Goal: Transaction & Acquisition: Purchase product/service

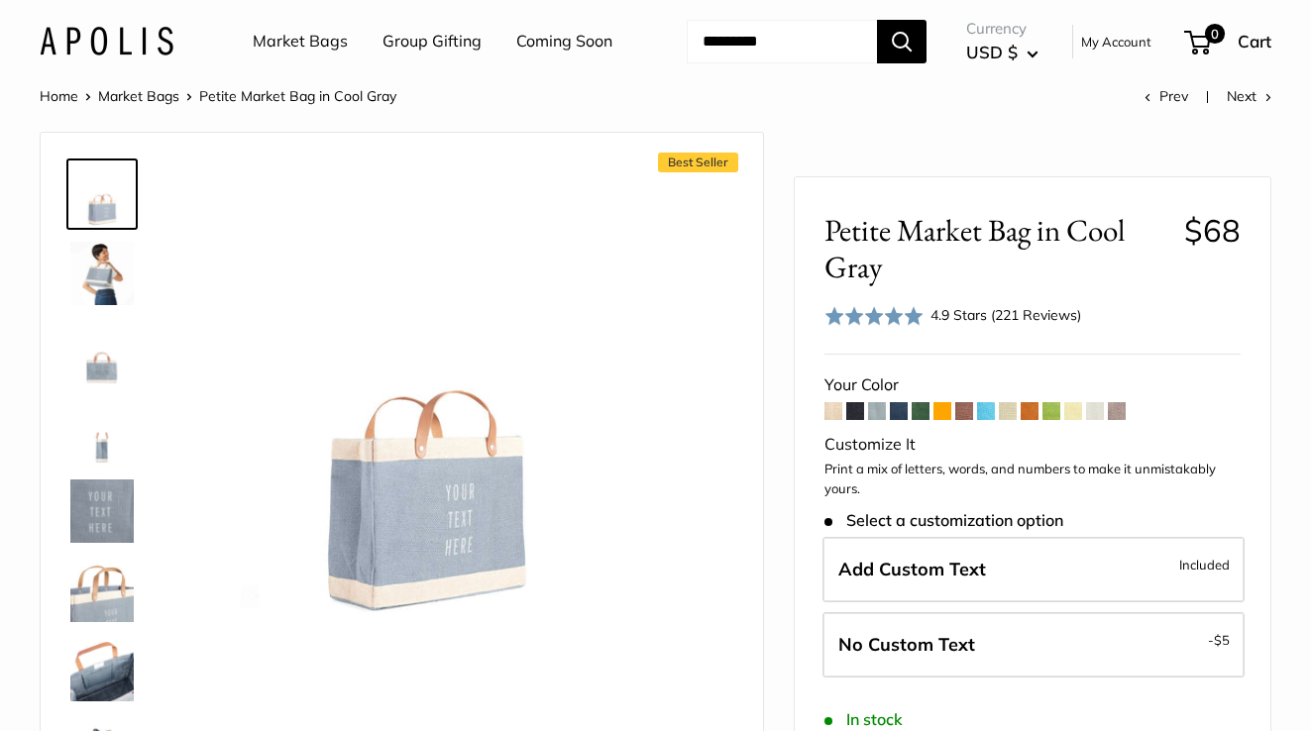
click at [751, 63] on input "Search..." at bounding box center [782, 42] width 190 height 44
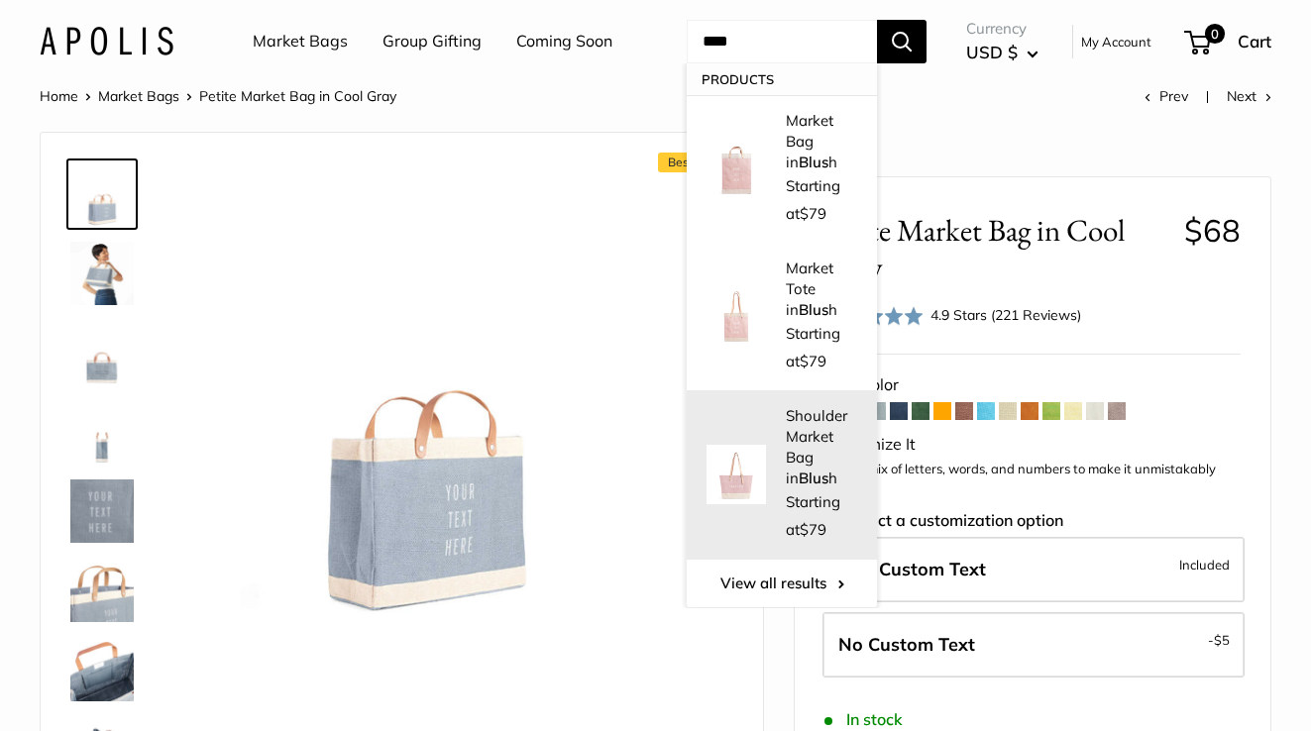
type input "****"
click at [804, 462] on div "Shoulder Market Bag in Blus h Starting at $79" at bounding box center [821, 474] width 71 height 139
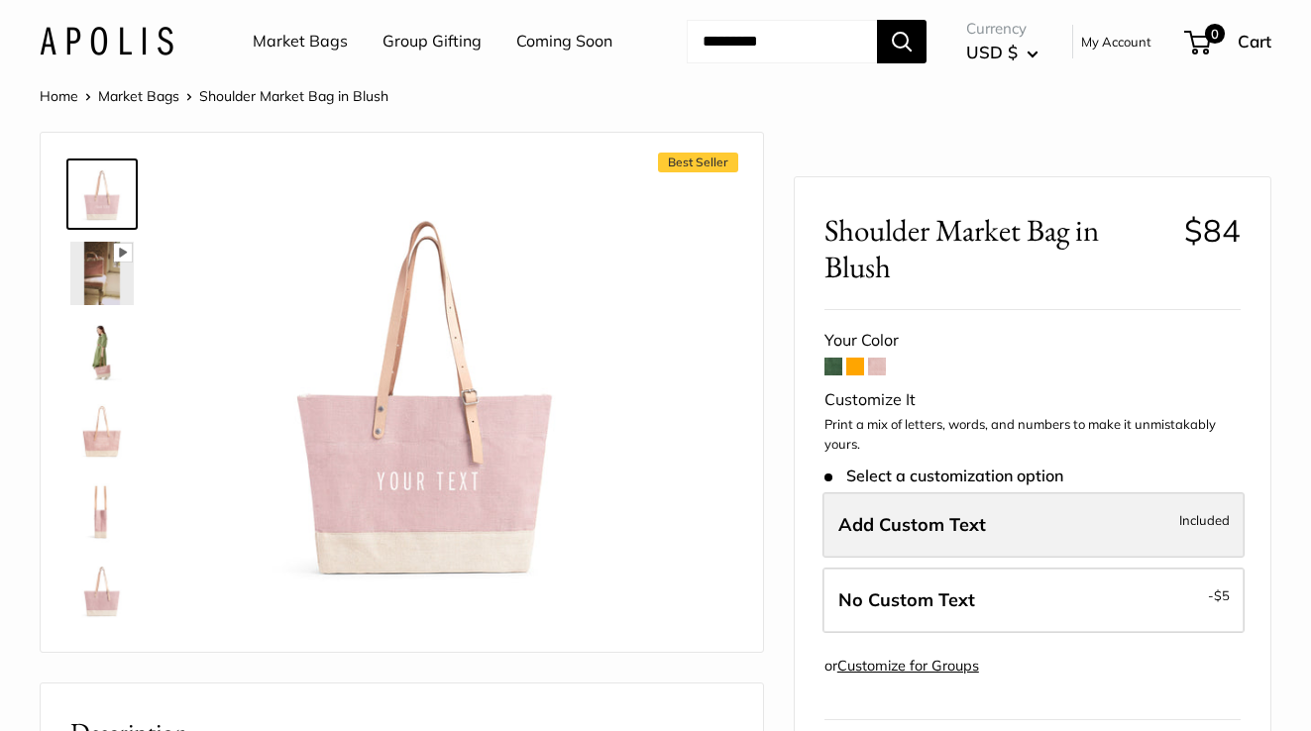
click at [909, 536] on span "Add Custom Text" at bounding box center [912, 524] width 148 height 23
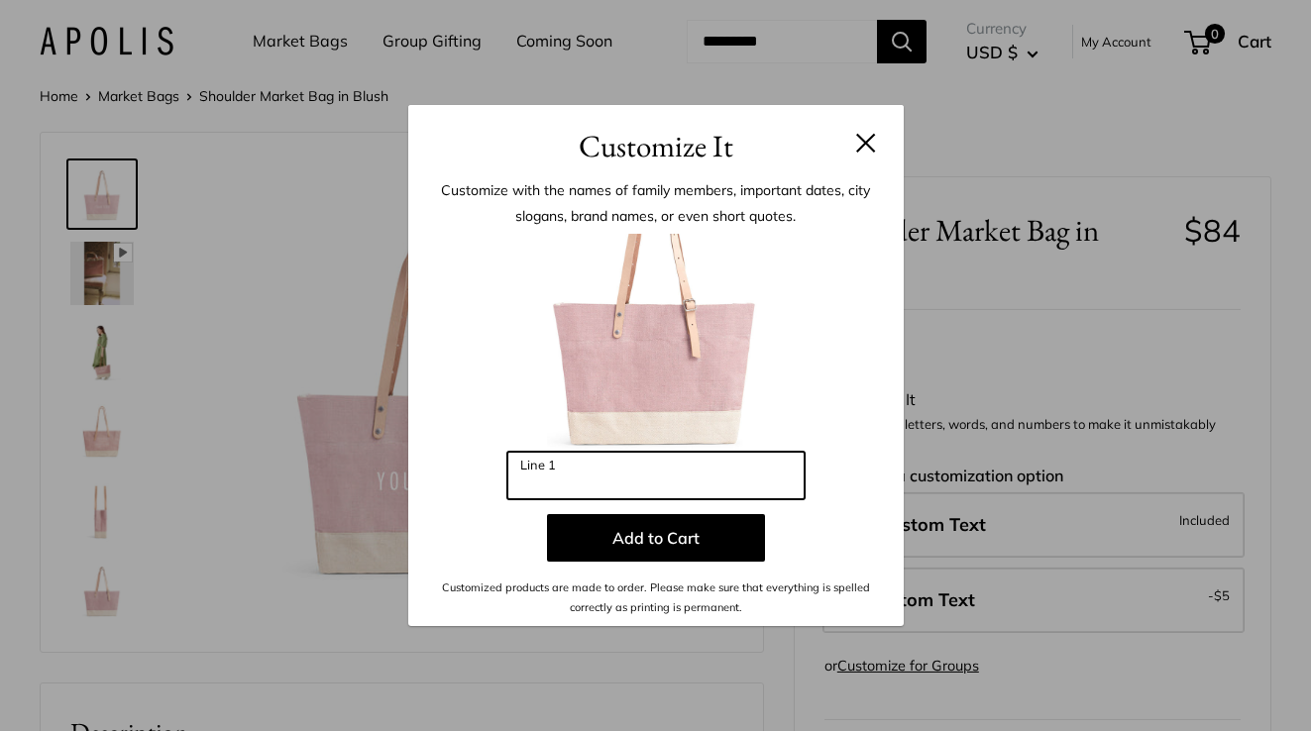
click at [598, 484] on input "Line 1" at bounding box center [655, 476] width 297 height 48
type input "**********"
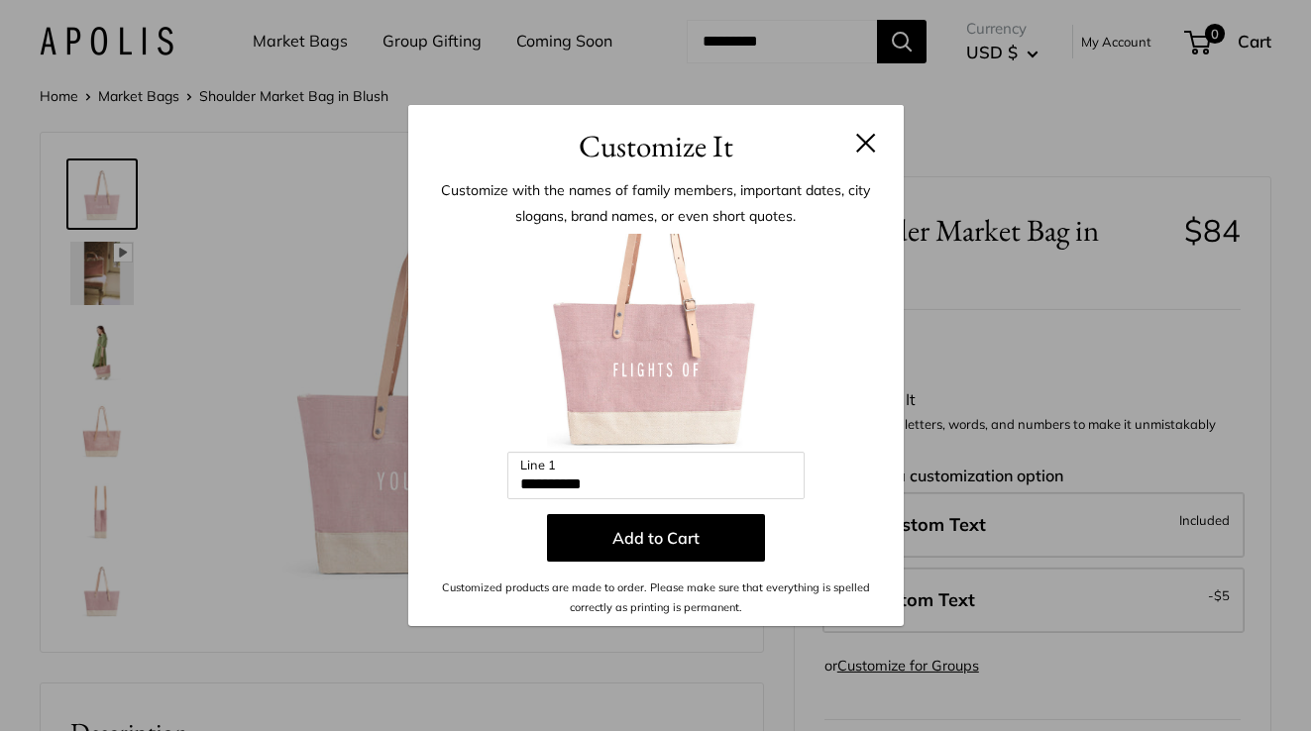
click at [993, 383] on div "**********" at bounding box center [655, 365] width 1311 height 731
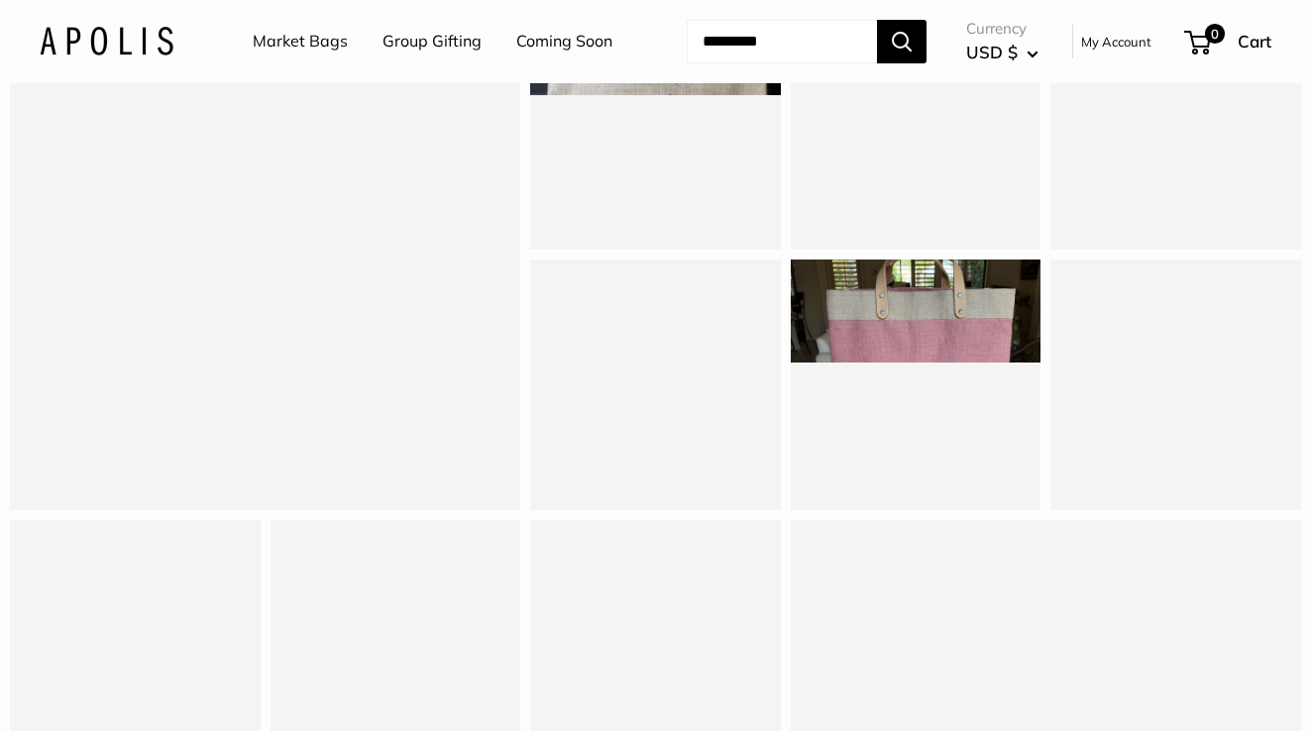
scroll to position [1788, 0]
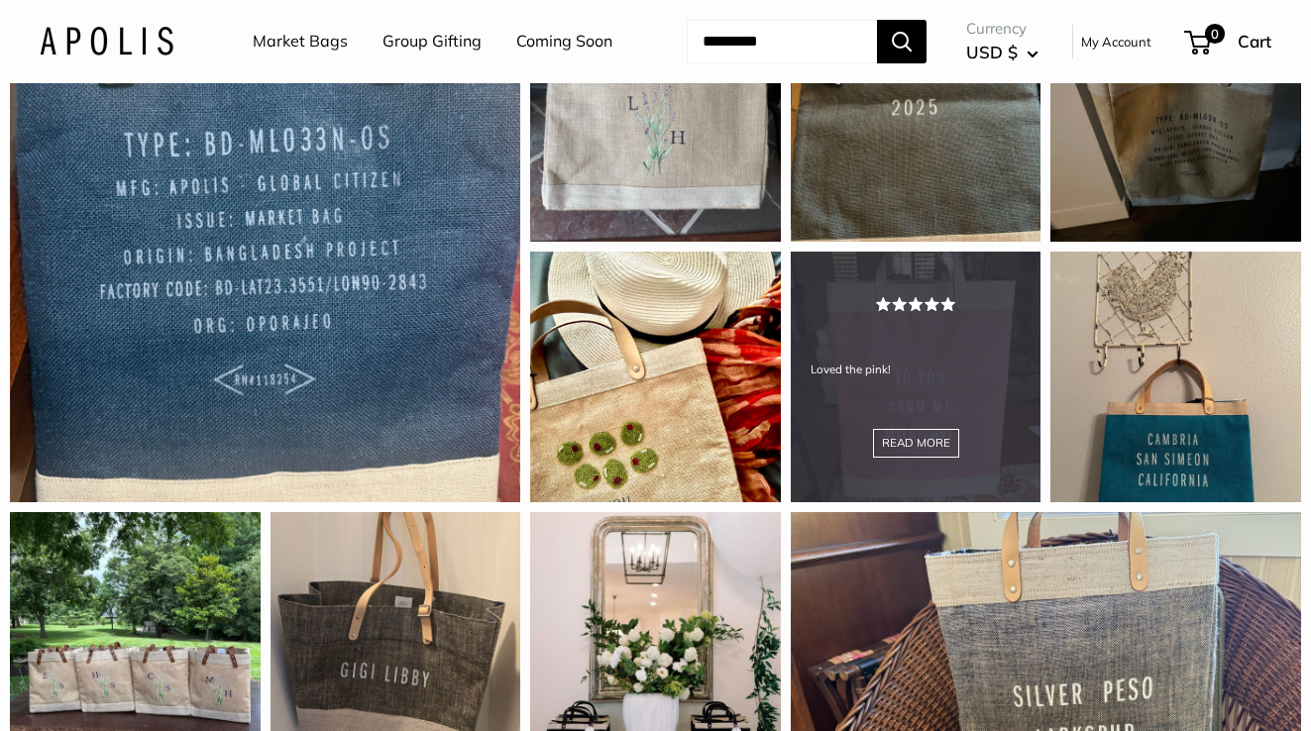
click at [959, 452] on div "Loved the pink! READ MORE" at bounding box center [916, 377] width 251 height 251
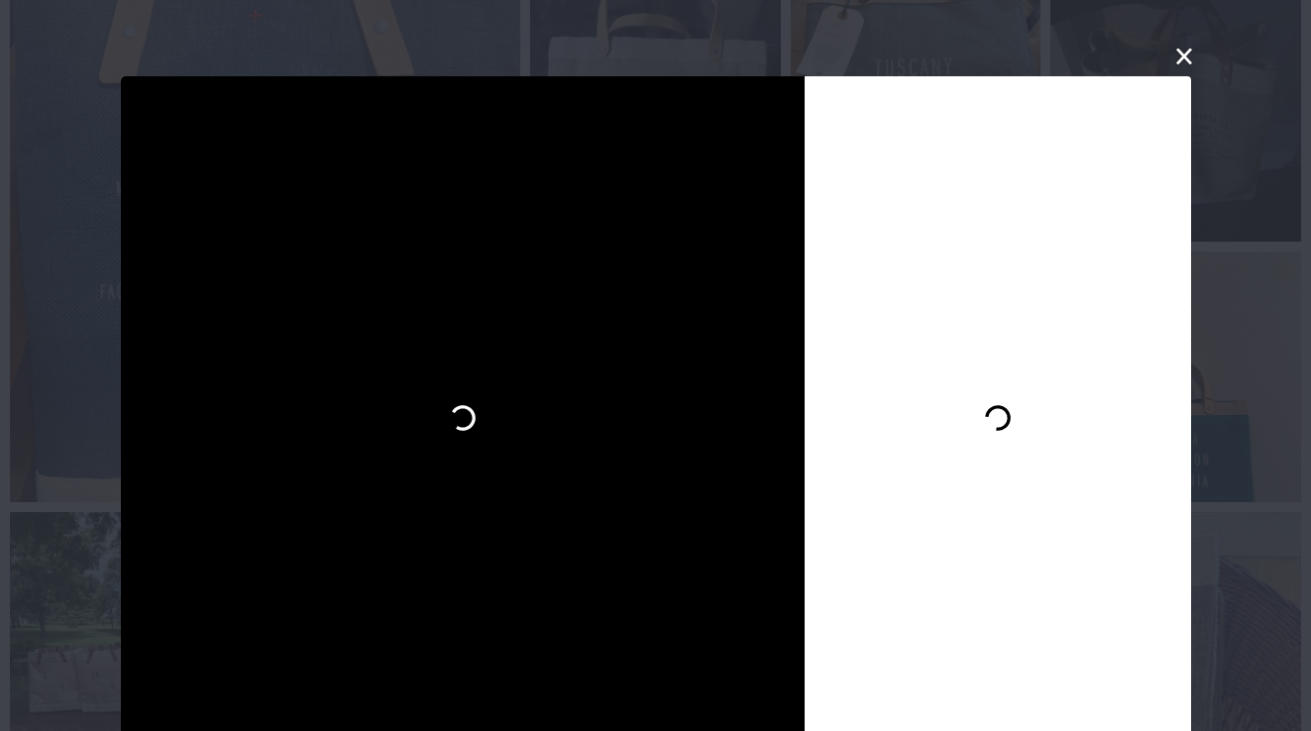
scroll to position [29, 0]
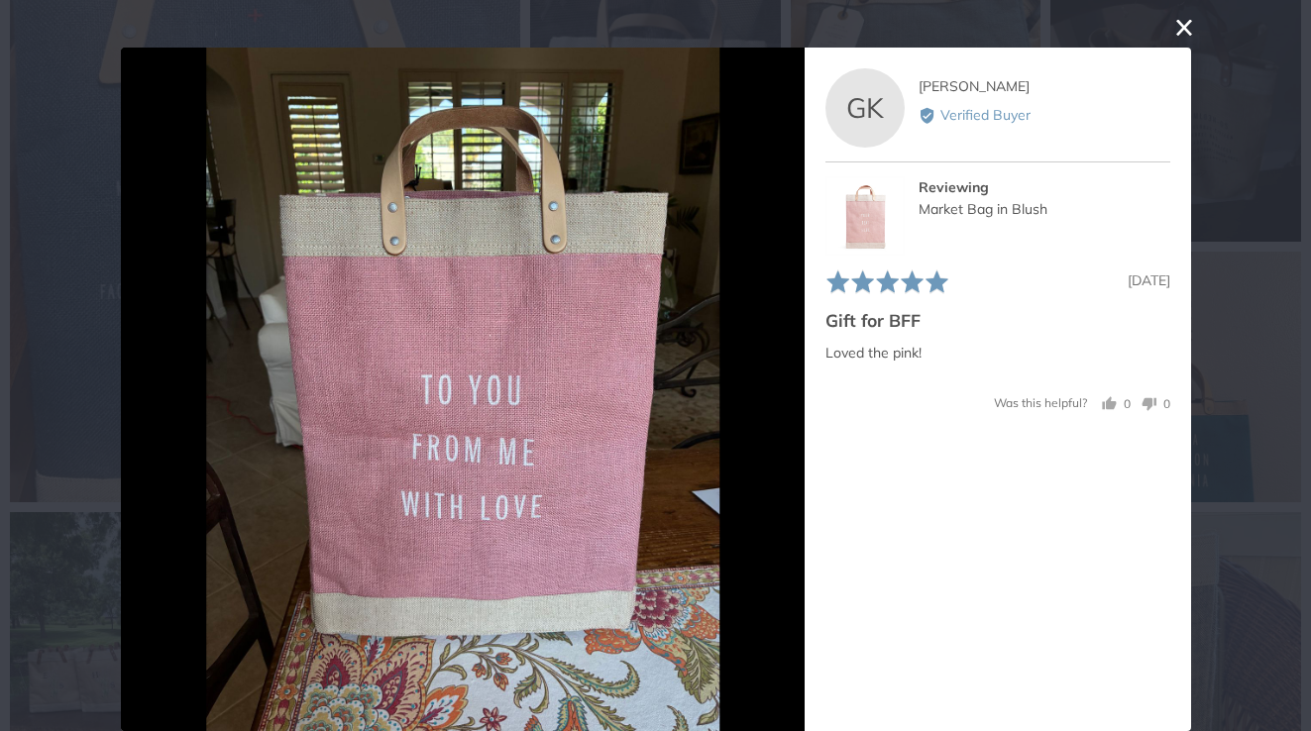
click at [1179, 25] on button "close this modal window" at bounding box center [1184, 28] width 24 height 24
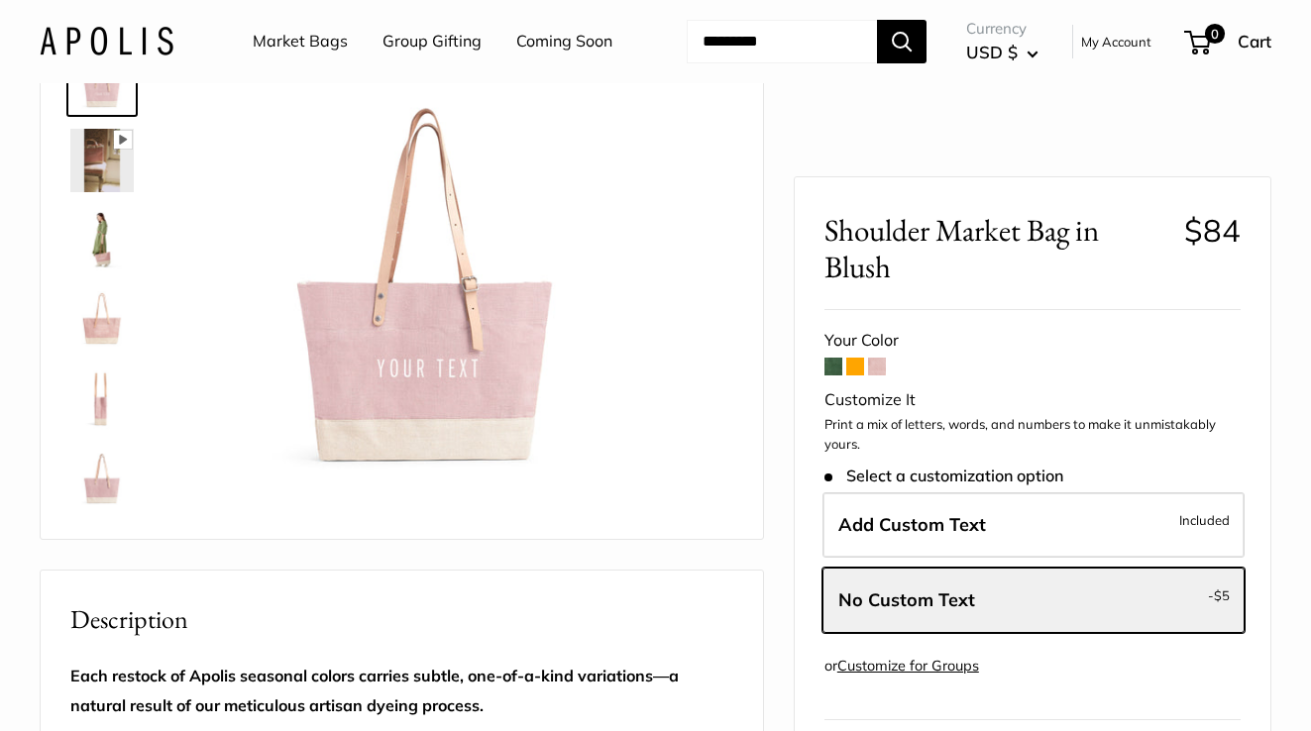
scroll to position [91, 0]
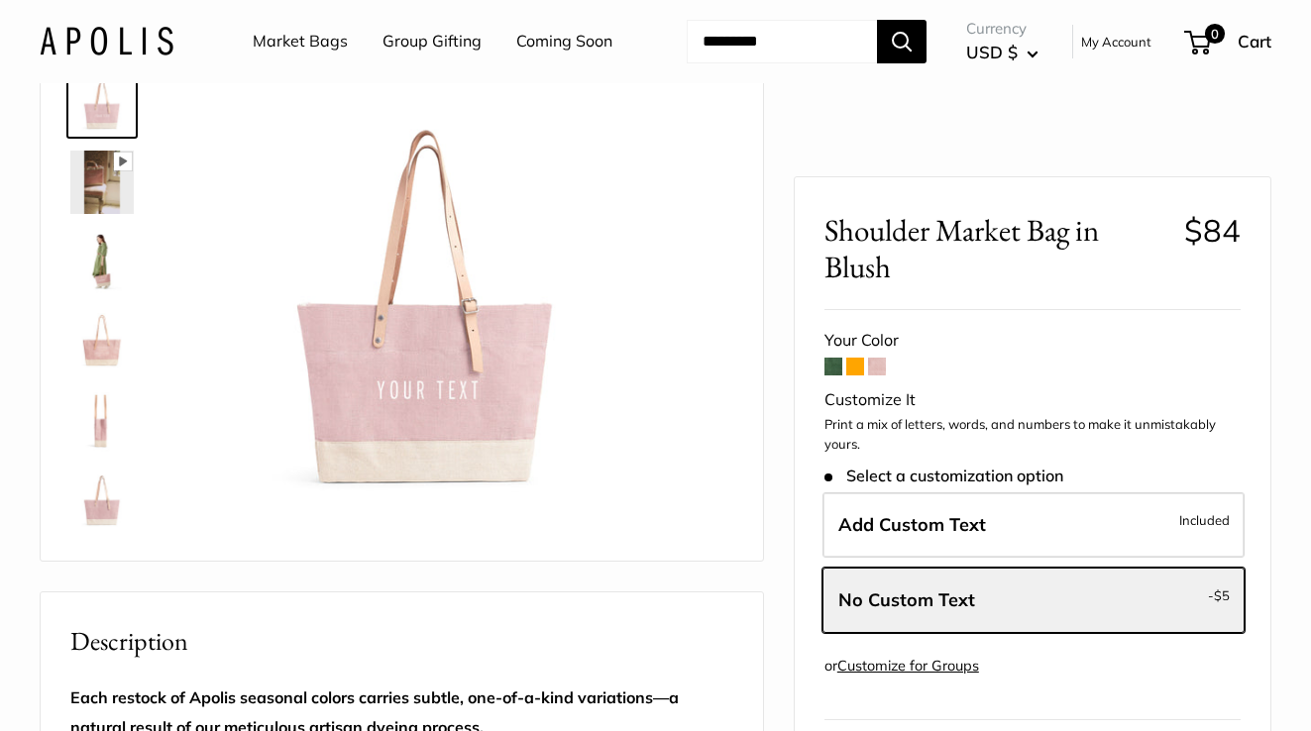
click at [104, 293] on img at bounding box center [101, 261] width 63 height 63
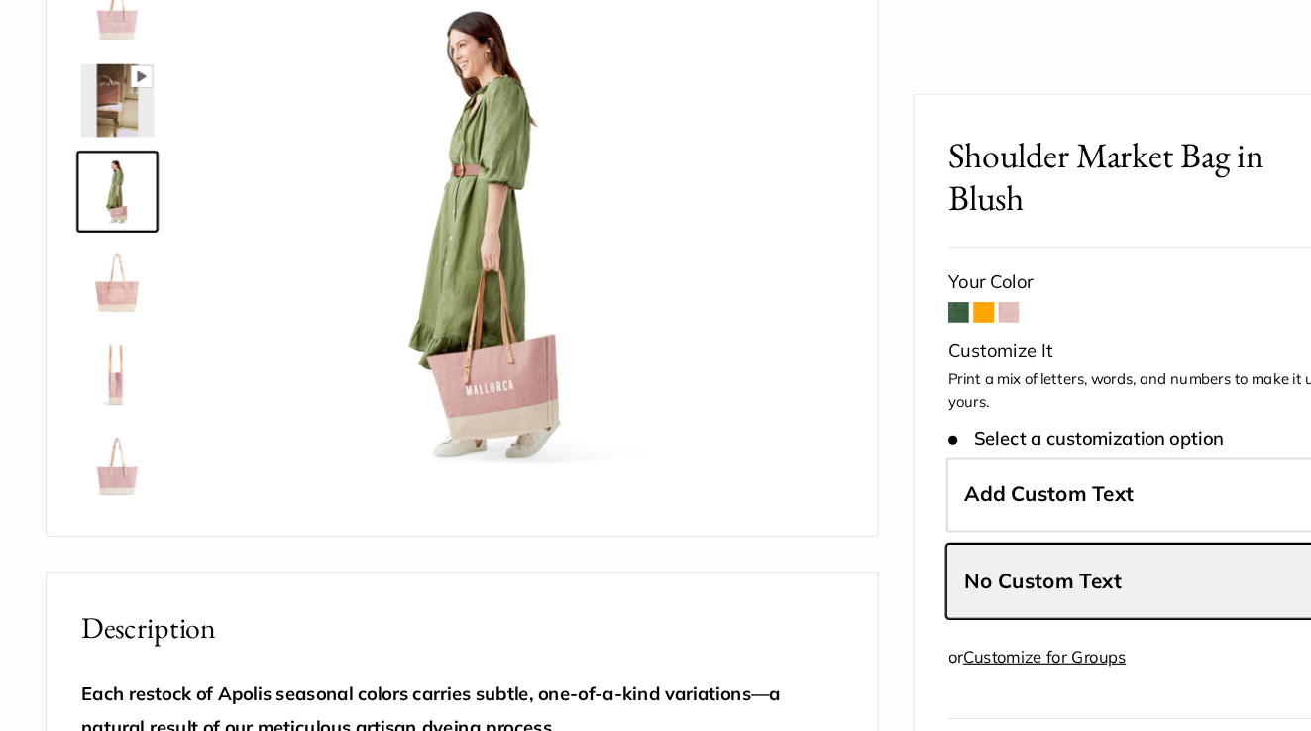
click at [94, 531] on img at bounding box center [101, 499] width 63 height 63
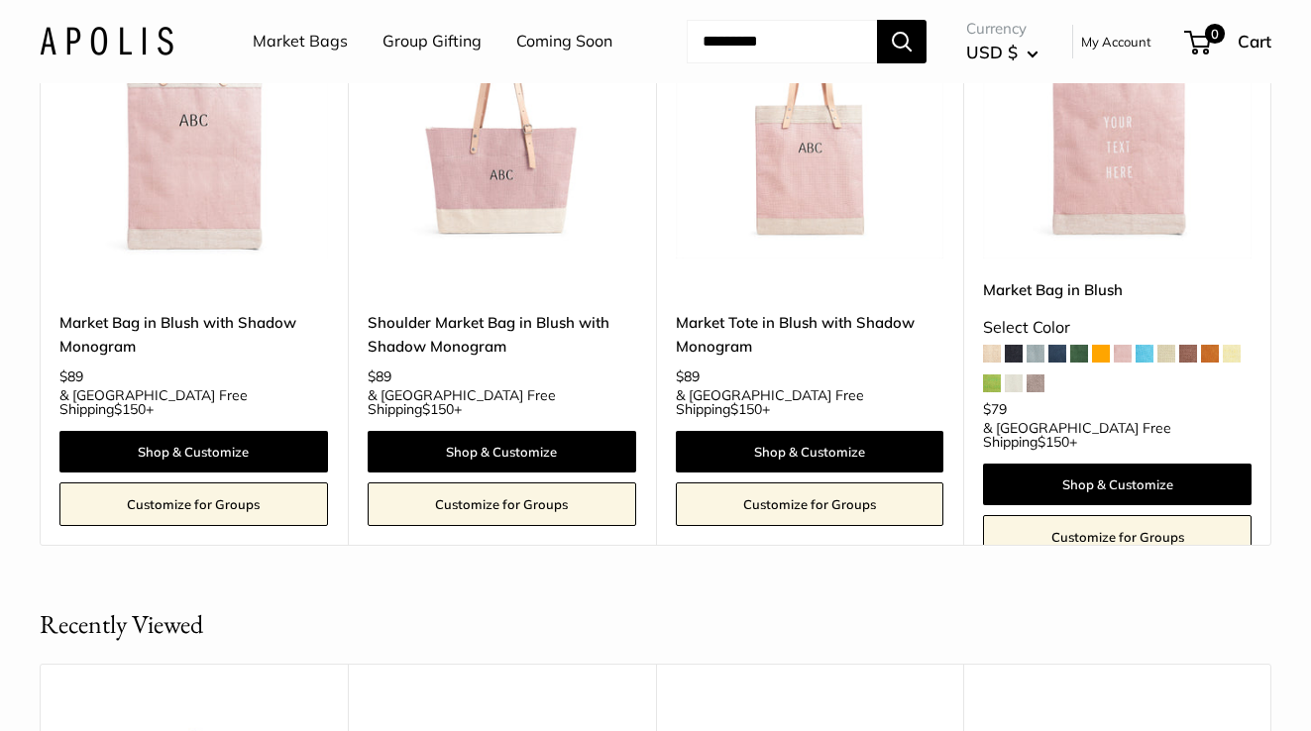
scroll to position [3163, 0]
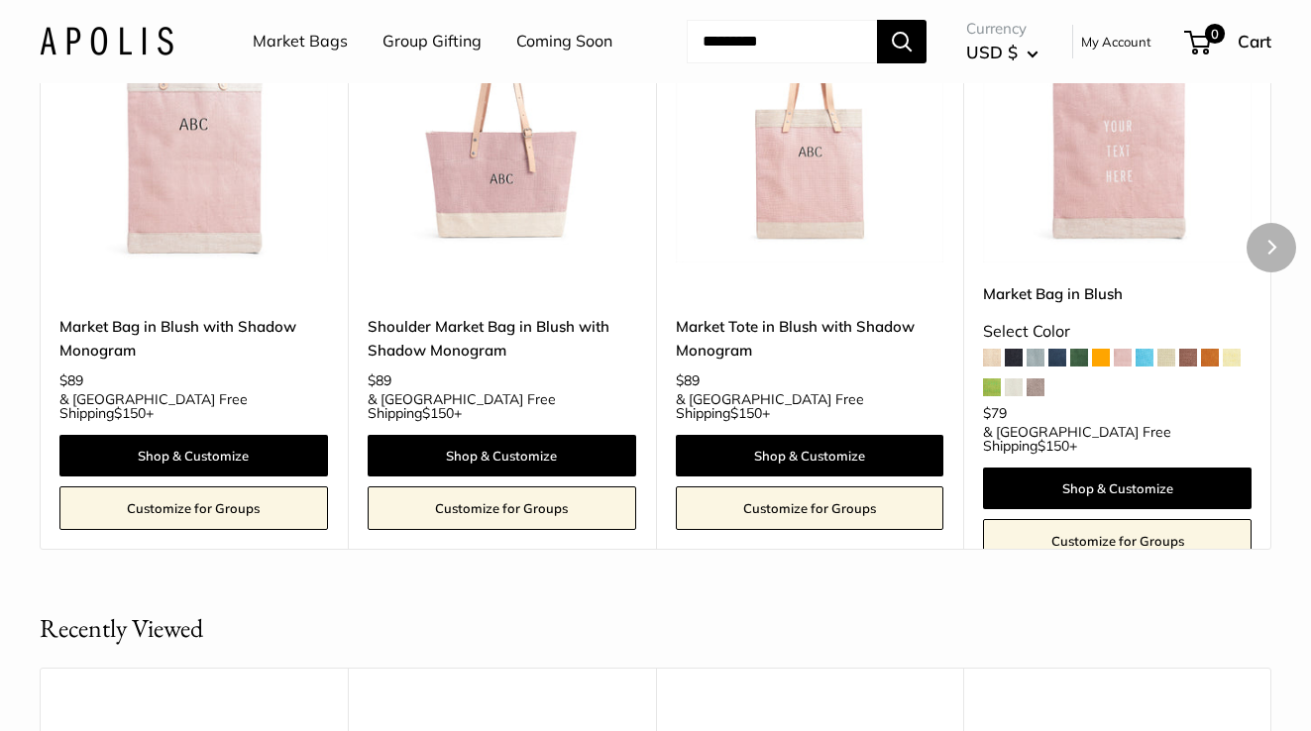
click at [0, 0] on img at bounding box center [0, 0] width 0 height 0
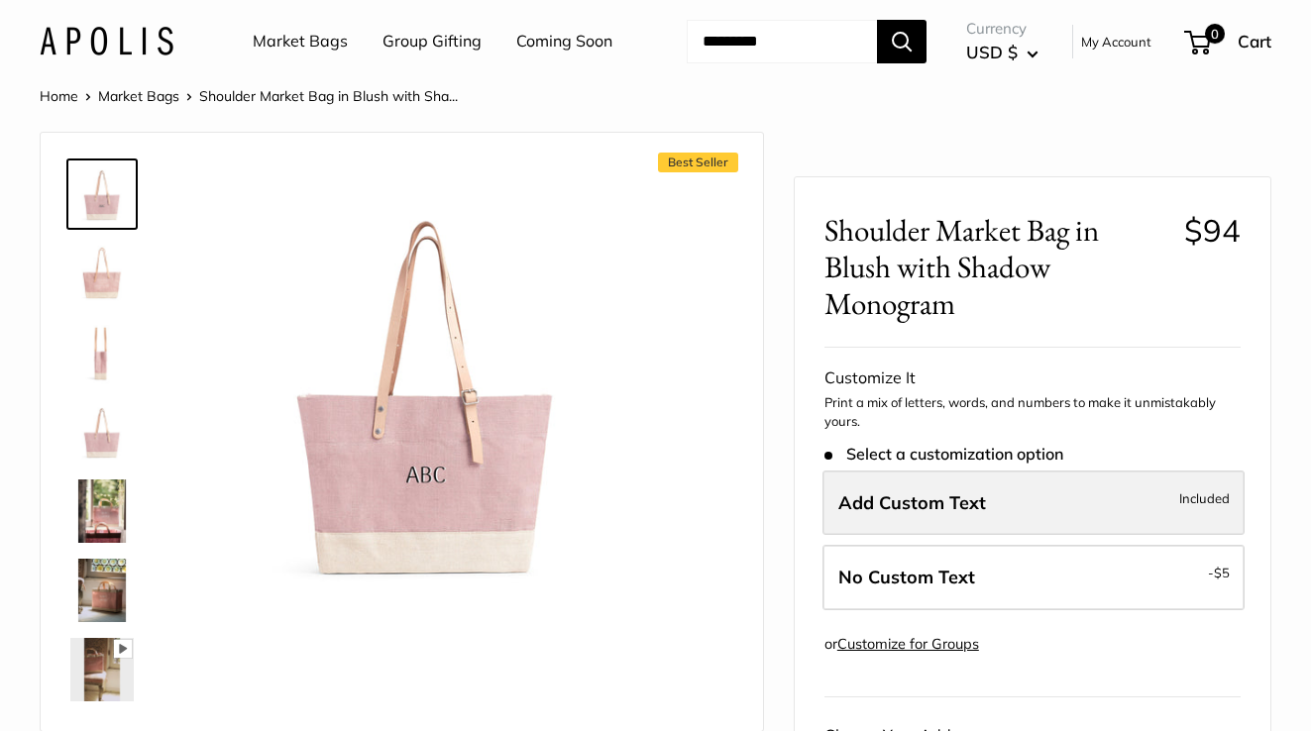
click at [922, 514] on span "Add Custom Text" at bounding box center [912, 502] width 148 height 23
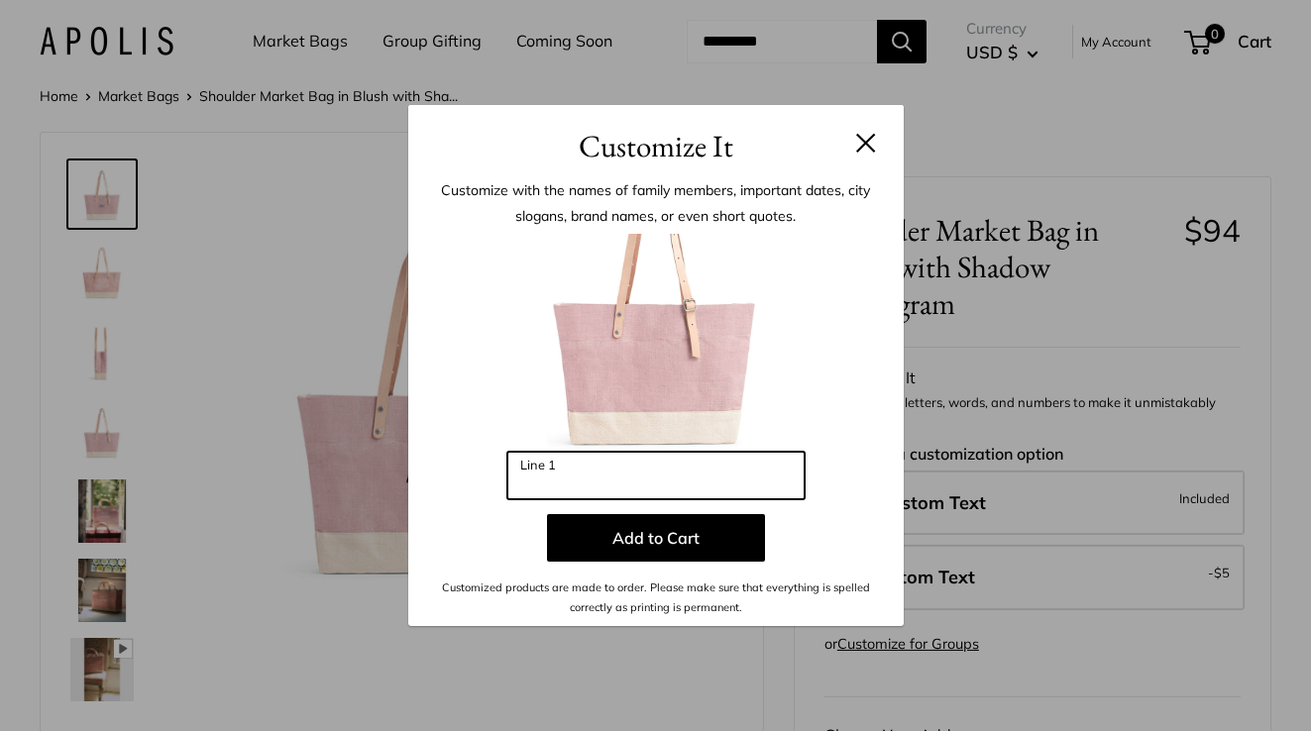
click at [596, 483] on input "Line 1" at bounding box center [655, 476] width 297 height 48
type input "***"
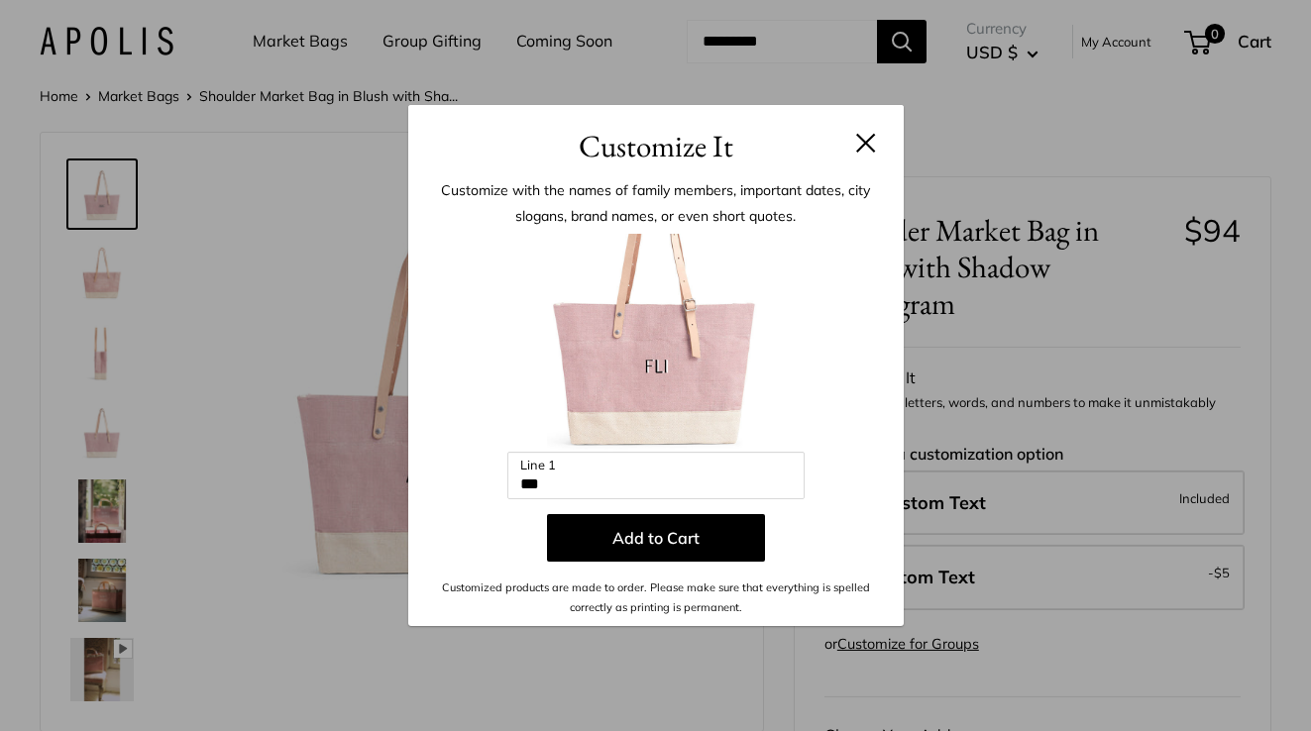
click at [1024, 292] on div "Customize It Customize with the names of family members, important dates, city …" at bounding box center [655, 365] width 1311 height 731
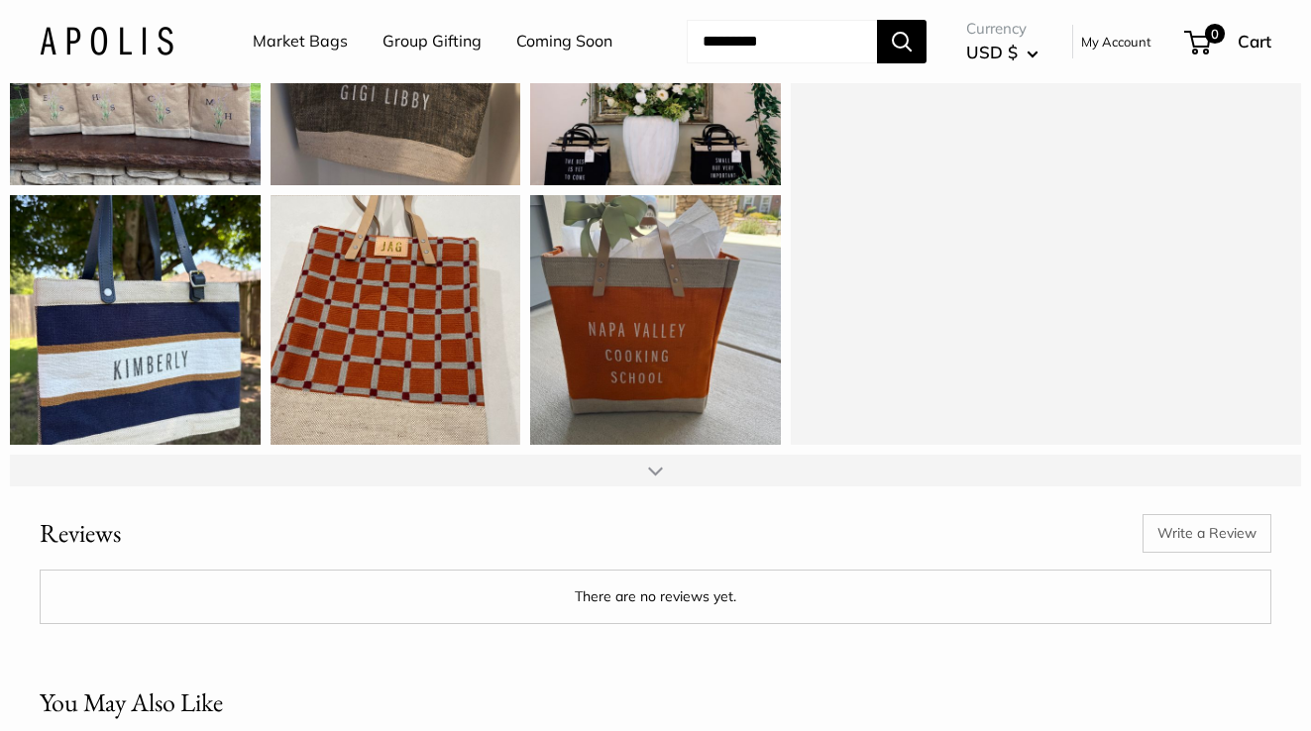
scroll to position [2450, 0]
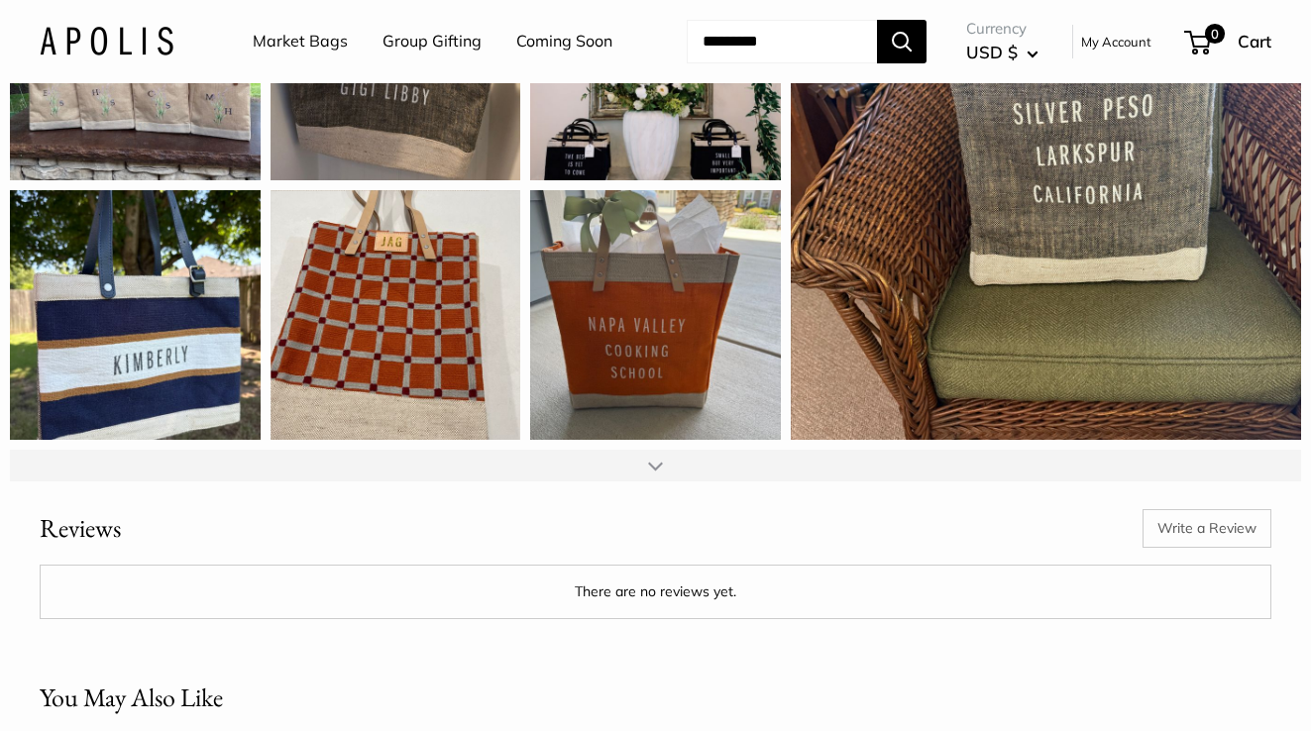
click at [652, 474] on div at bounding box center [655, 466] width 15 height 16
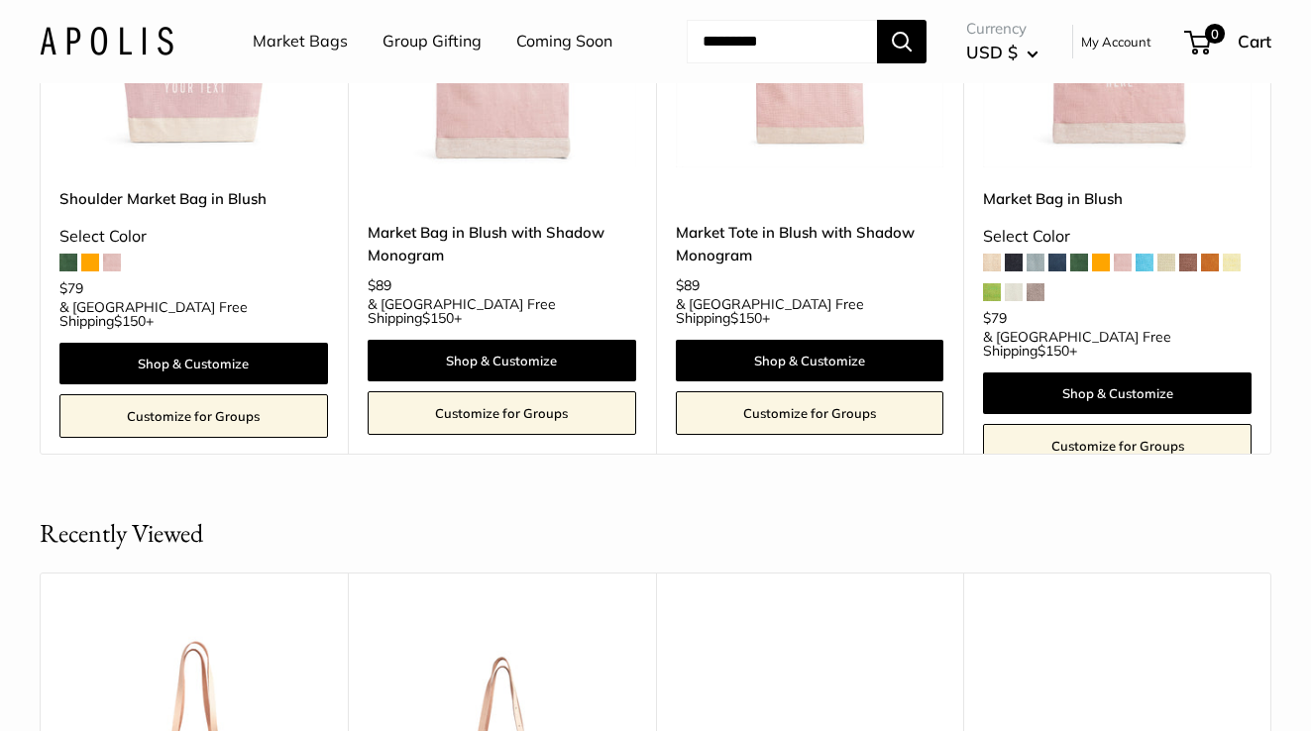
scroll to position [3874, 0]
